Goal: Task Accomplishment & Management: Use online tool/utility

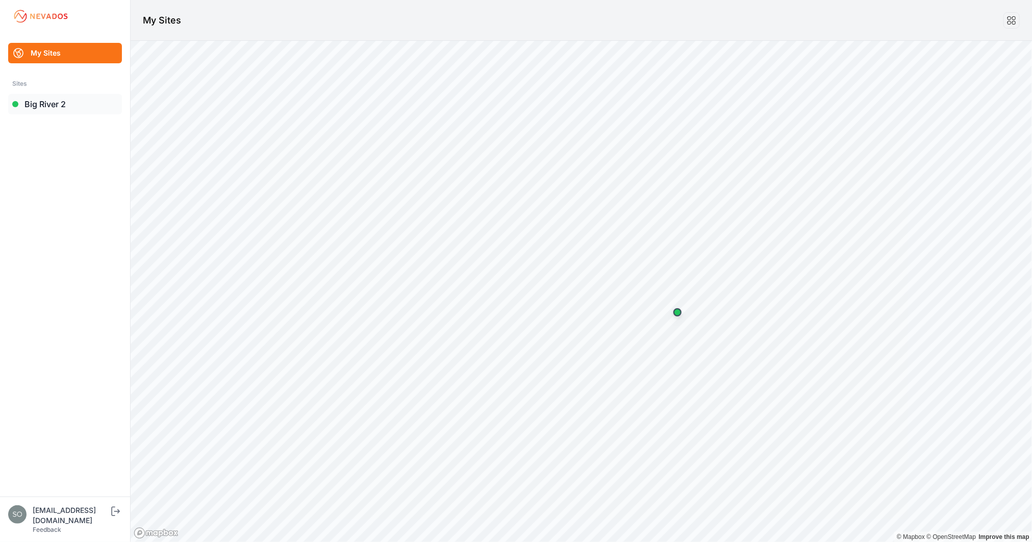
click at [47, 105] on link "Big River 2" at bounding box center [65, 104] width 114 height 20
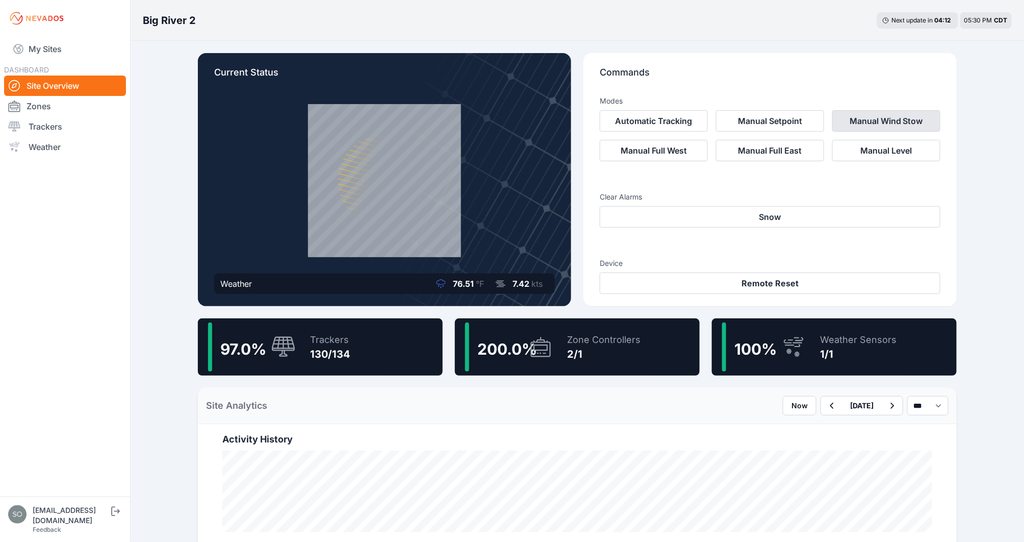
click at [885, 118] on button "Manual Wind Stow" at bounding box center [886, 120] width 108 height 21
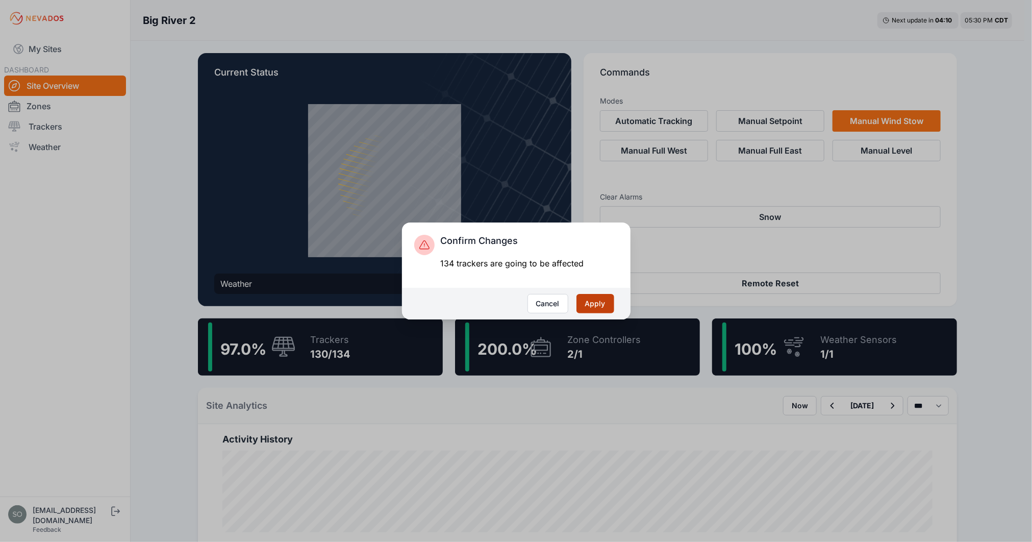
click at [594, 303] on button "Apply" at bounding box center [595, 303] width 38 height 19
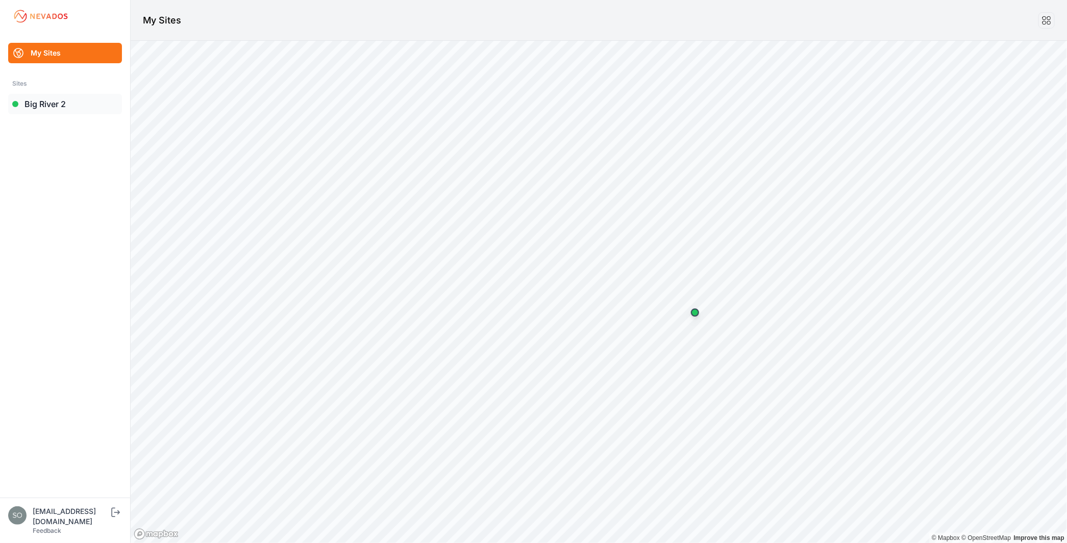
click at [33, 102] on link "Big River 2" at bounding box center [65, 104] width 114 height 20
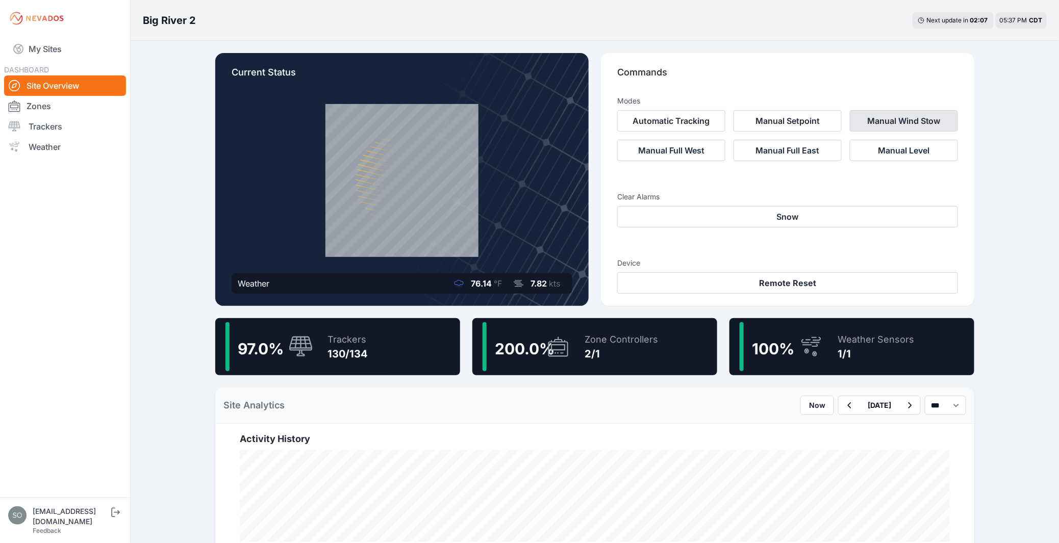
click at [889, 118] on button "Manual Wind Stow" at bounding box center [904, 120] width 108 height 21
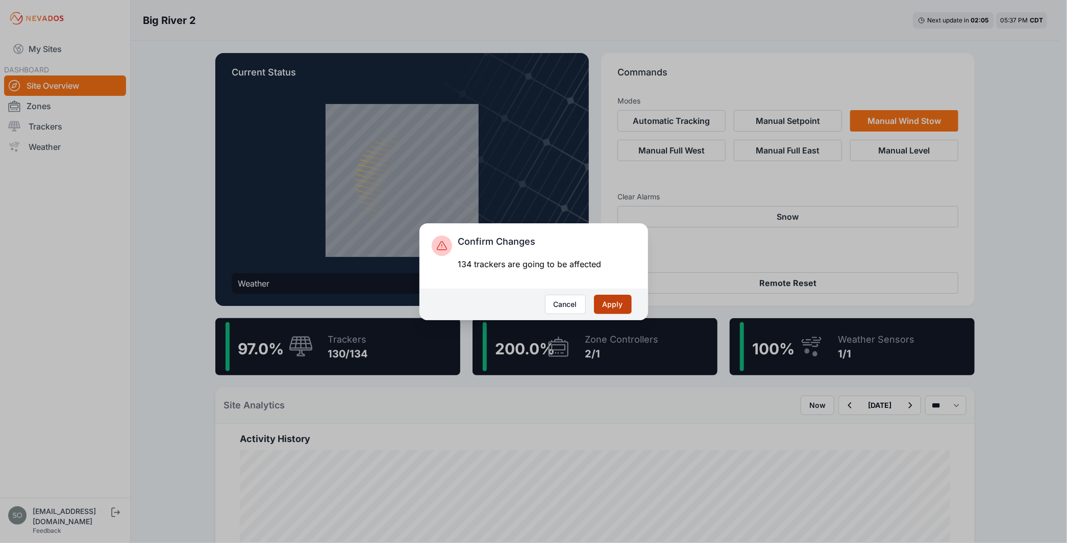
click at [605, 302] on button "Apply" at bounding box center [613, 304] width 38 height 19
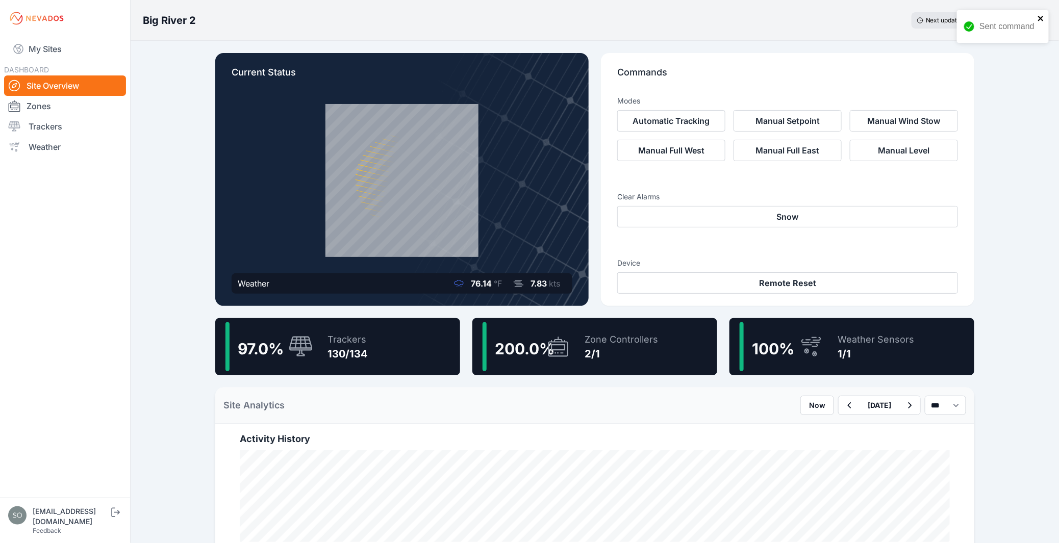
click at [1044, 16] on icon "close" at bounding box center [1040, 18] width 7 height 8
click at [898, 120] on button "Manual Wind Stow" at bounding box center [904, 120] width 108 height 21
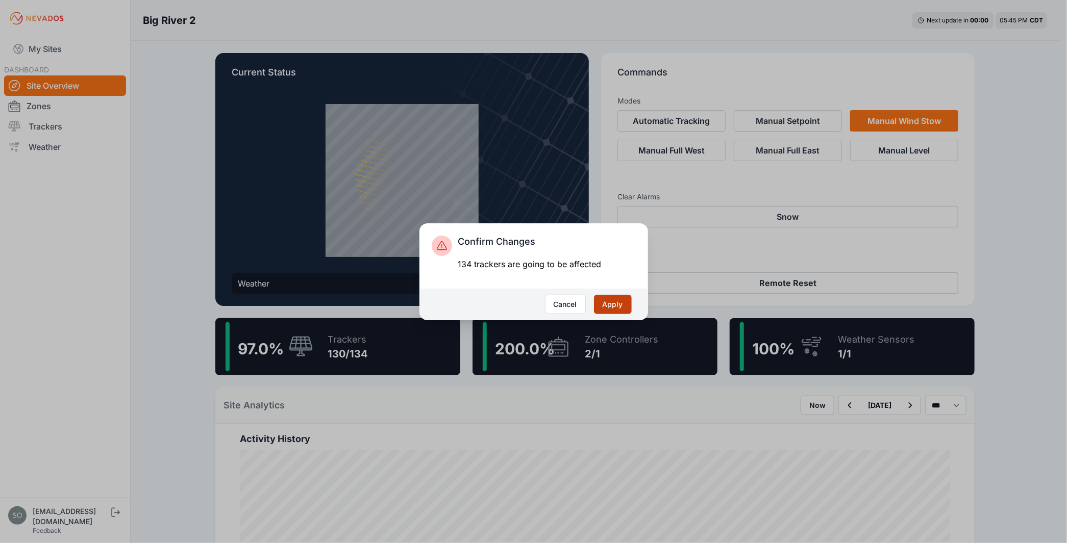
click at [613, 308] on button "Apply" at bounding box center [613, 304] width 38 height 19
